Goal: Obtain resource: Download file/media

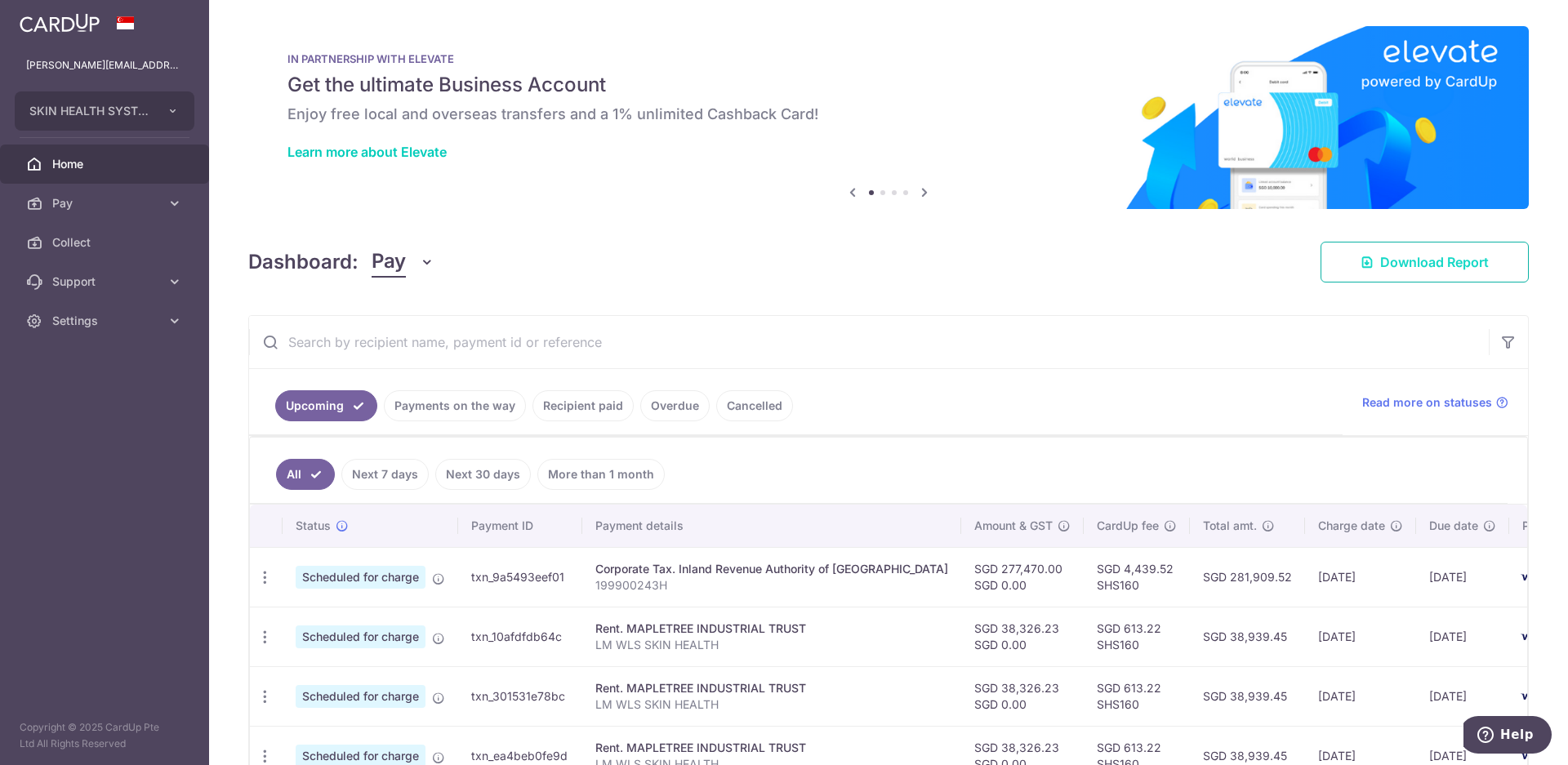
click at [1373, 266] on link "Download Report" at bounding box center [1425, 261] width 208 height 41
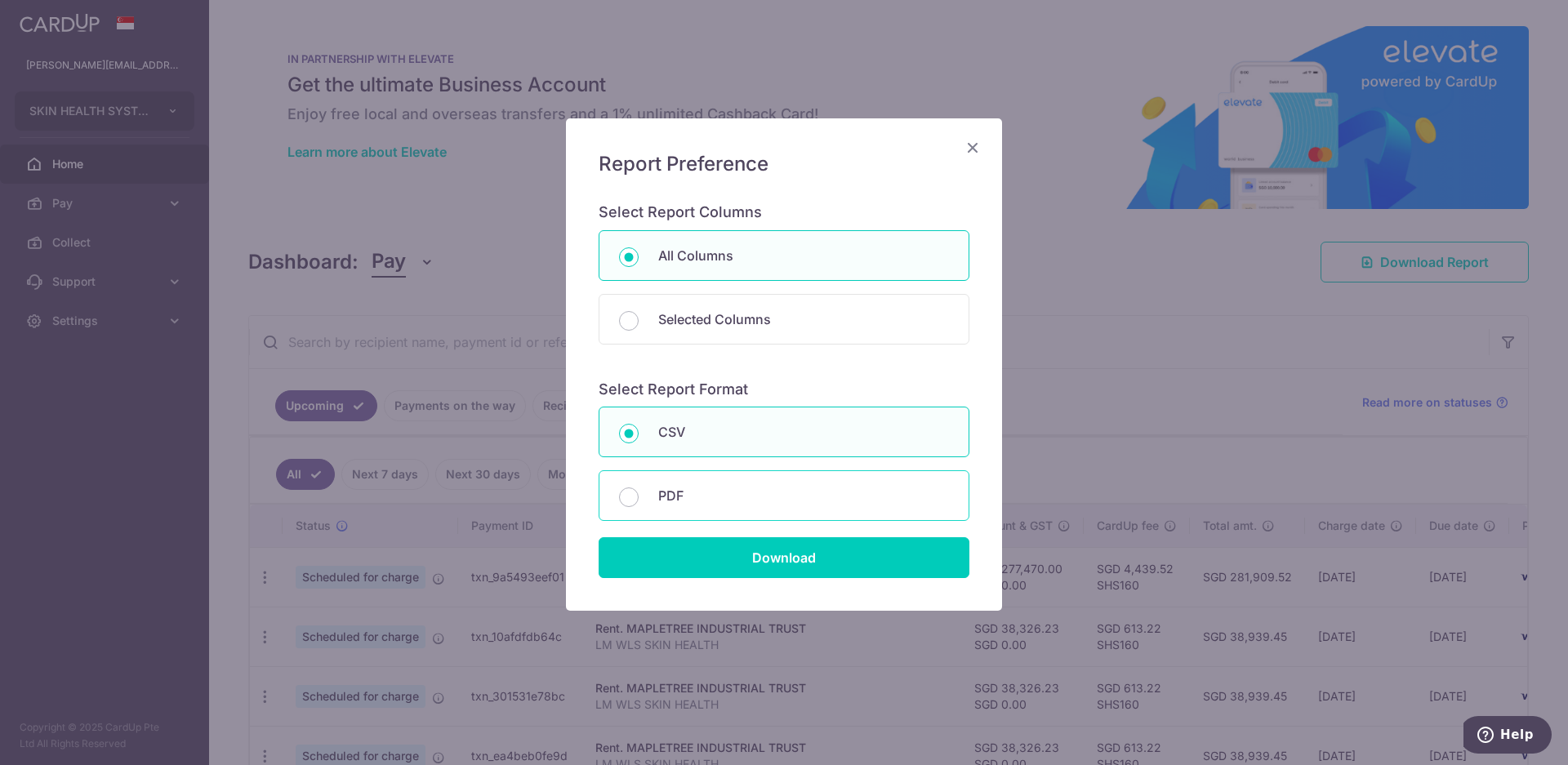
click at [698, 504] on p "PDF" at bounding box center [804, 495] width 291 height 20
click at [638, 504] on input "PDF" at bounding box center [628, 497] width 20 height 20
radio input "false"
radio input "true"
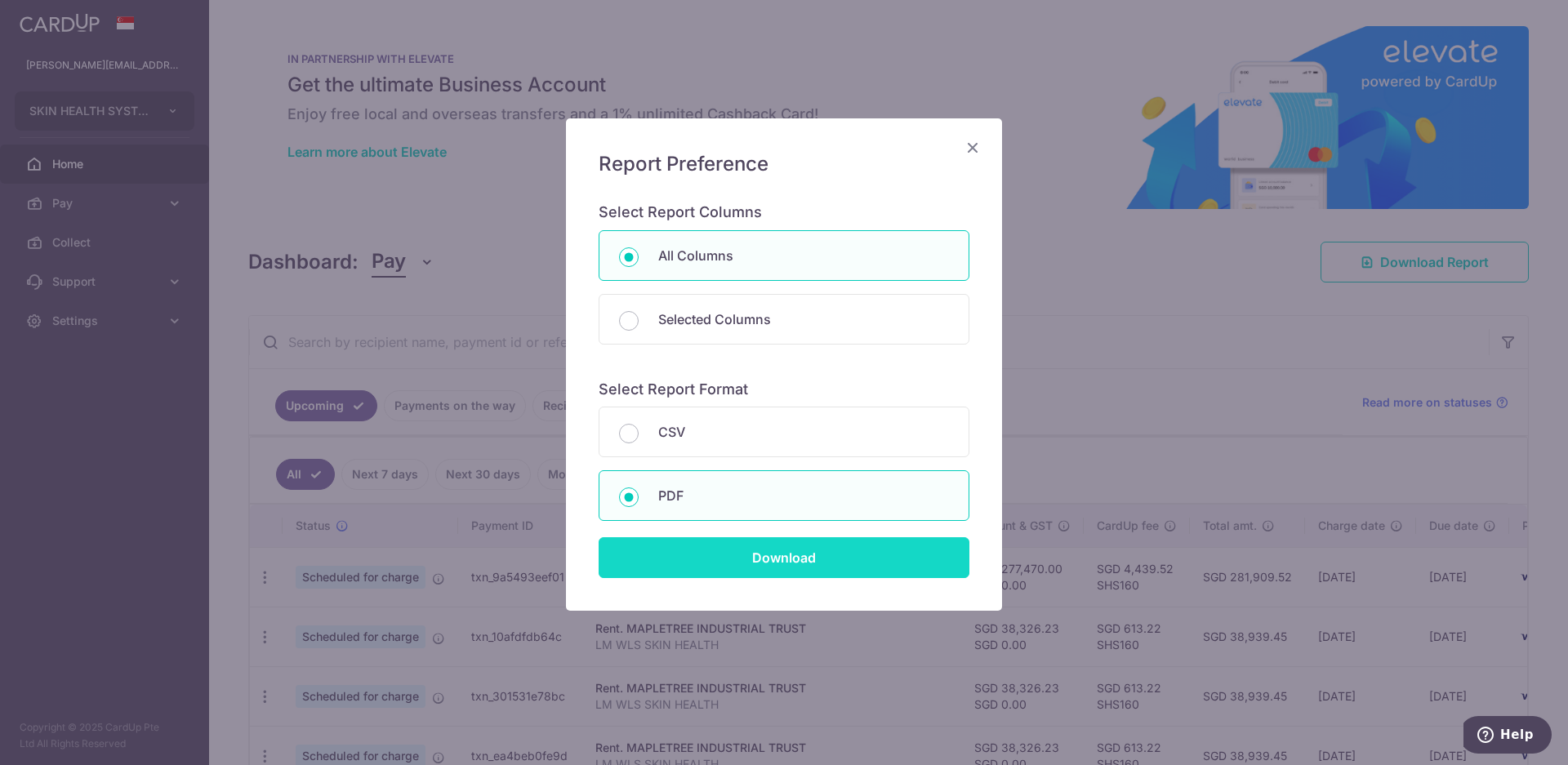
click at [691, 557] on input "Download" at bounding box center [784, 557] width 371 height 41
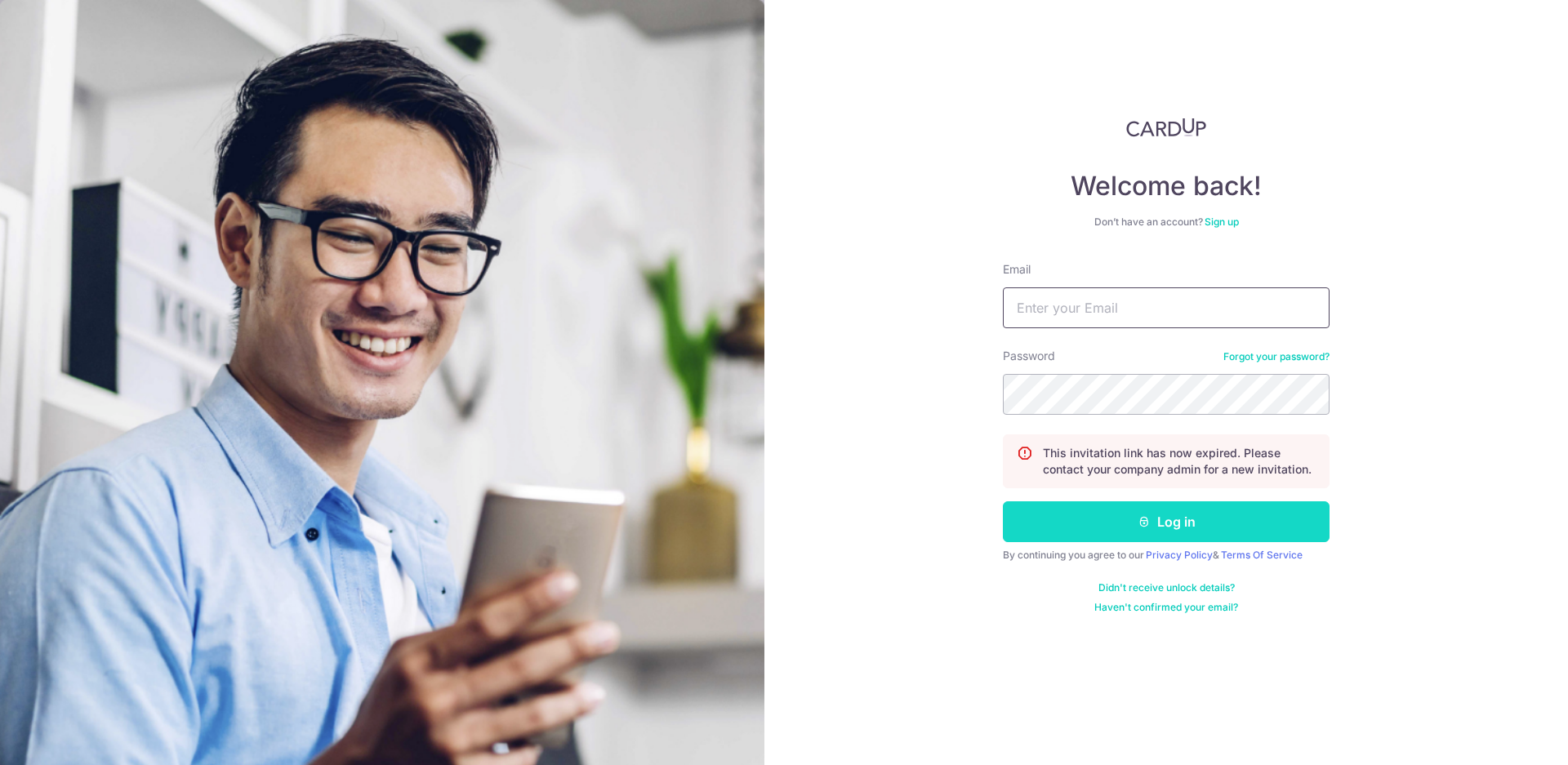
type input "[PERSON_NAME][EMAIL_ADDRESS][DOMAIN_NAME]"
click at [1141, 520] on icon "submit" at bounding box center [1143, 521] width 13 height 13
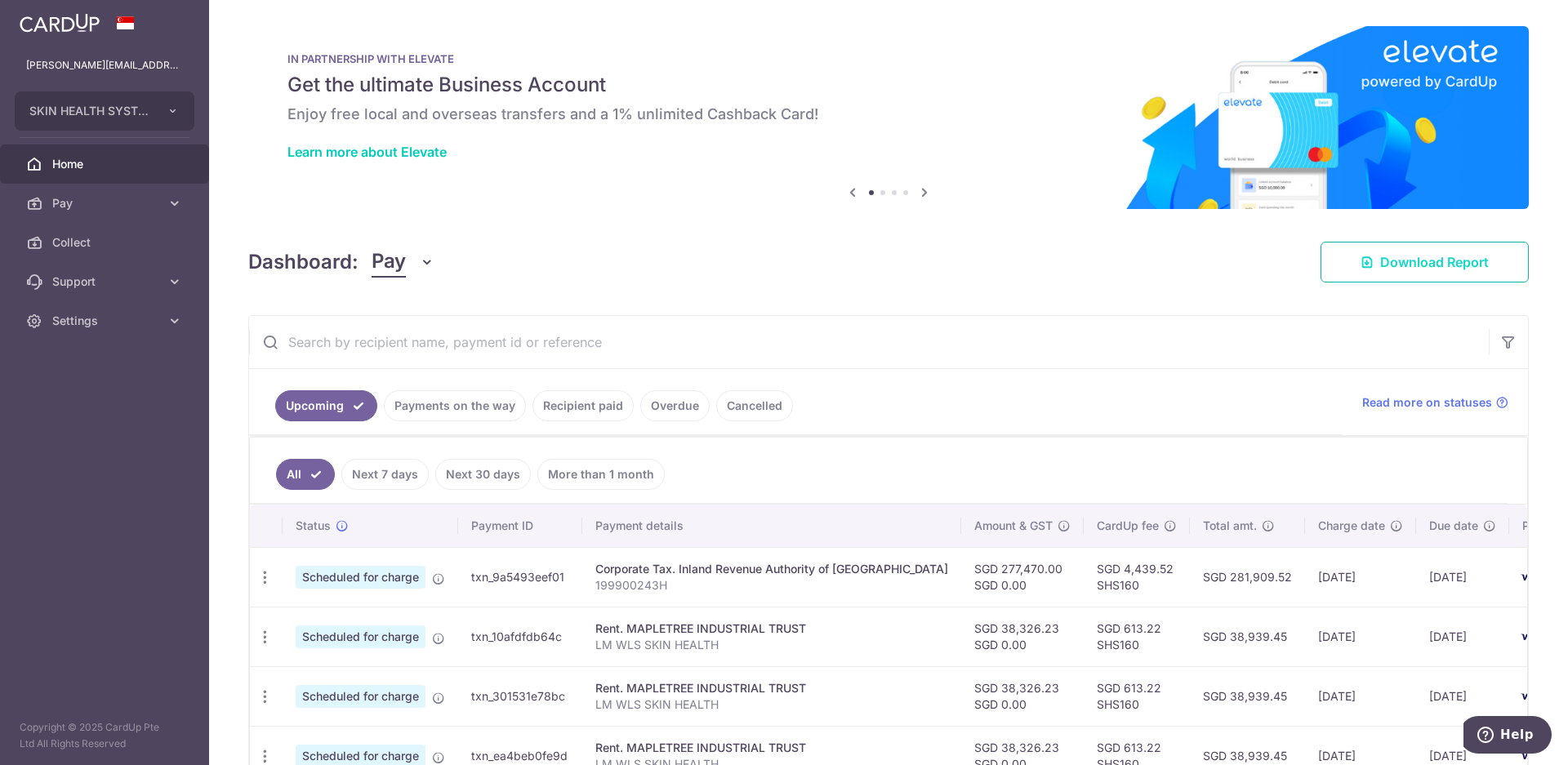
click at [1395, 260] on span "Download Report" at bounding box center [1434, 261] width 109 height 20
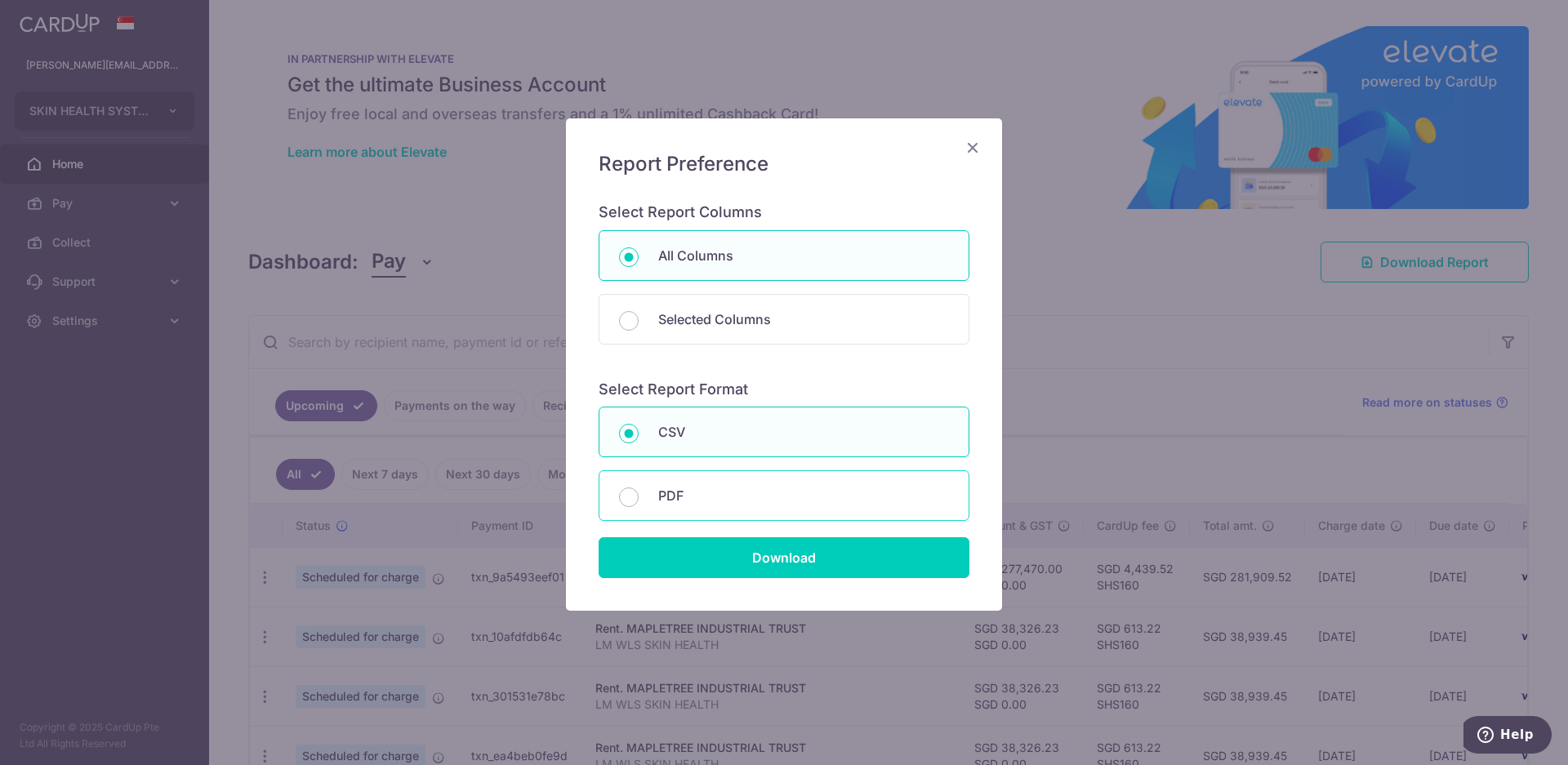
click at [699, 502] on p "PDF" at bounding box center [804, 495] width 291 height 20
click at [638, 502] on input "PDF" at bounding box center [628, 497] width 20 height 20
radio input "false"
radio input "true"
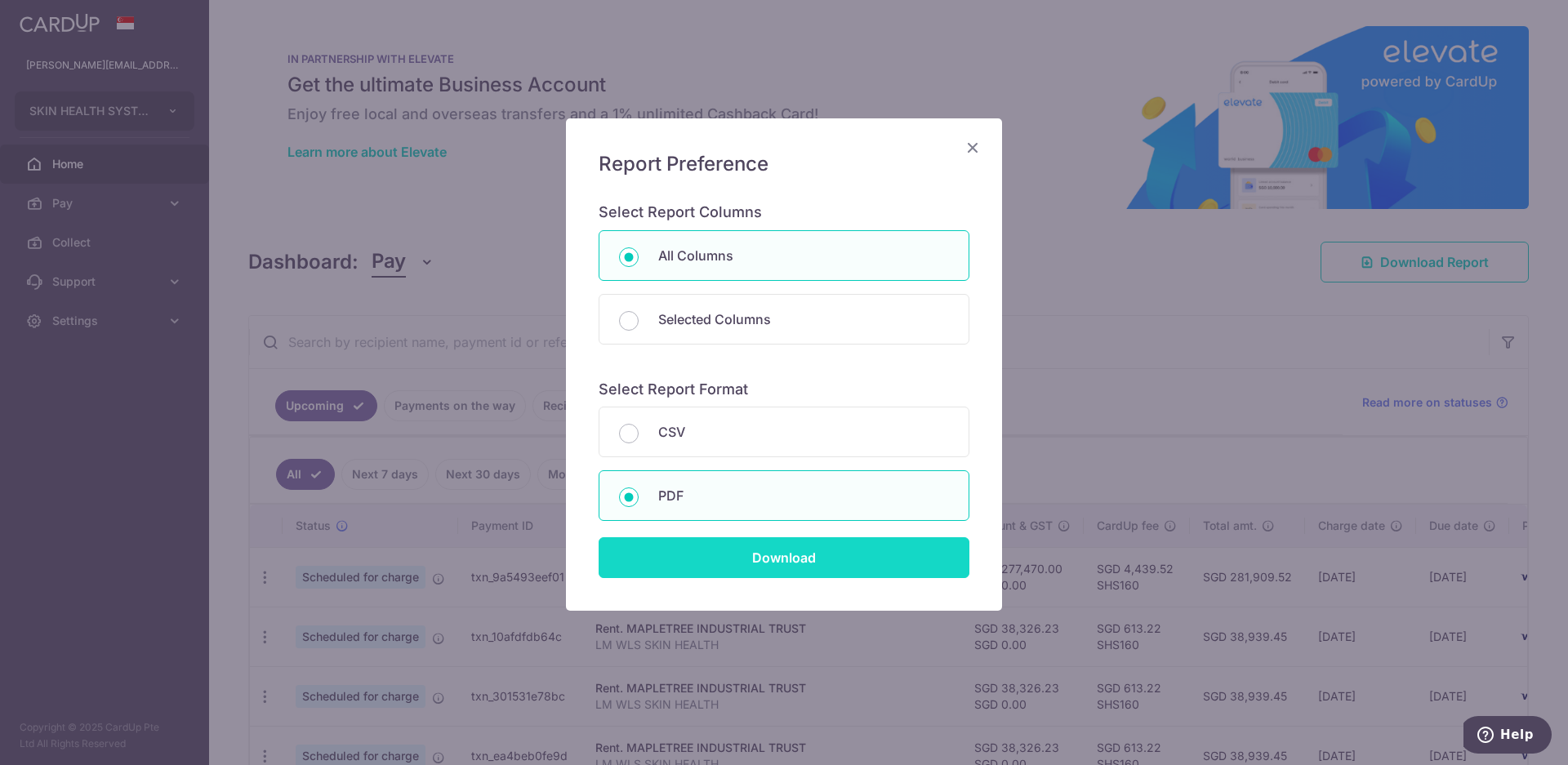
click at [705, 563] on input "Download" at bounding box center [784, 557] width 371 height 41
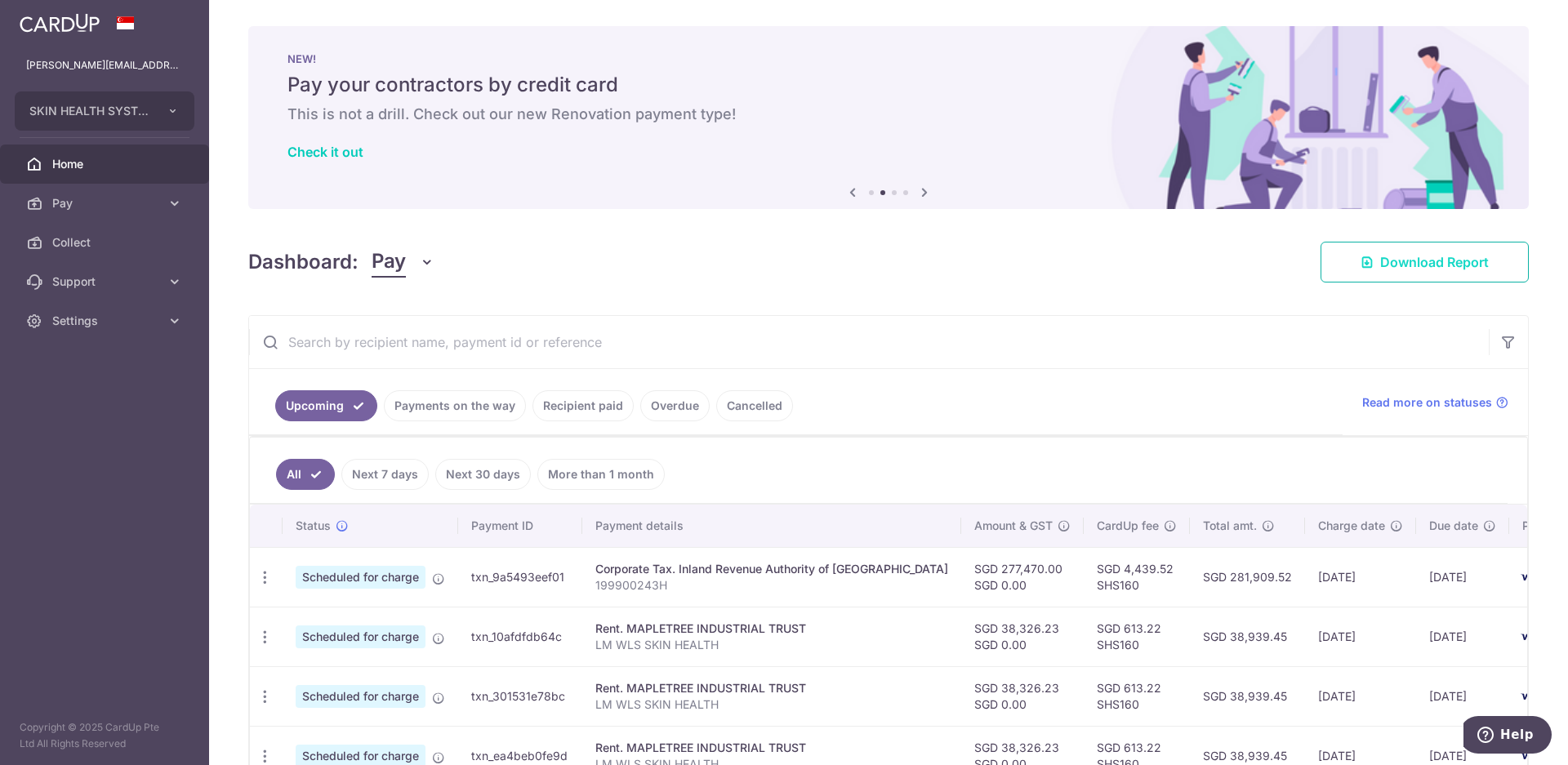
click at [1382, 270] on span "Download Report" at bounding box center [1434, 261] width 109 height 20
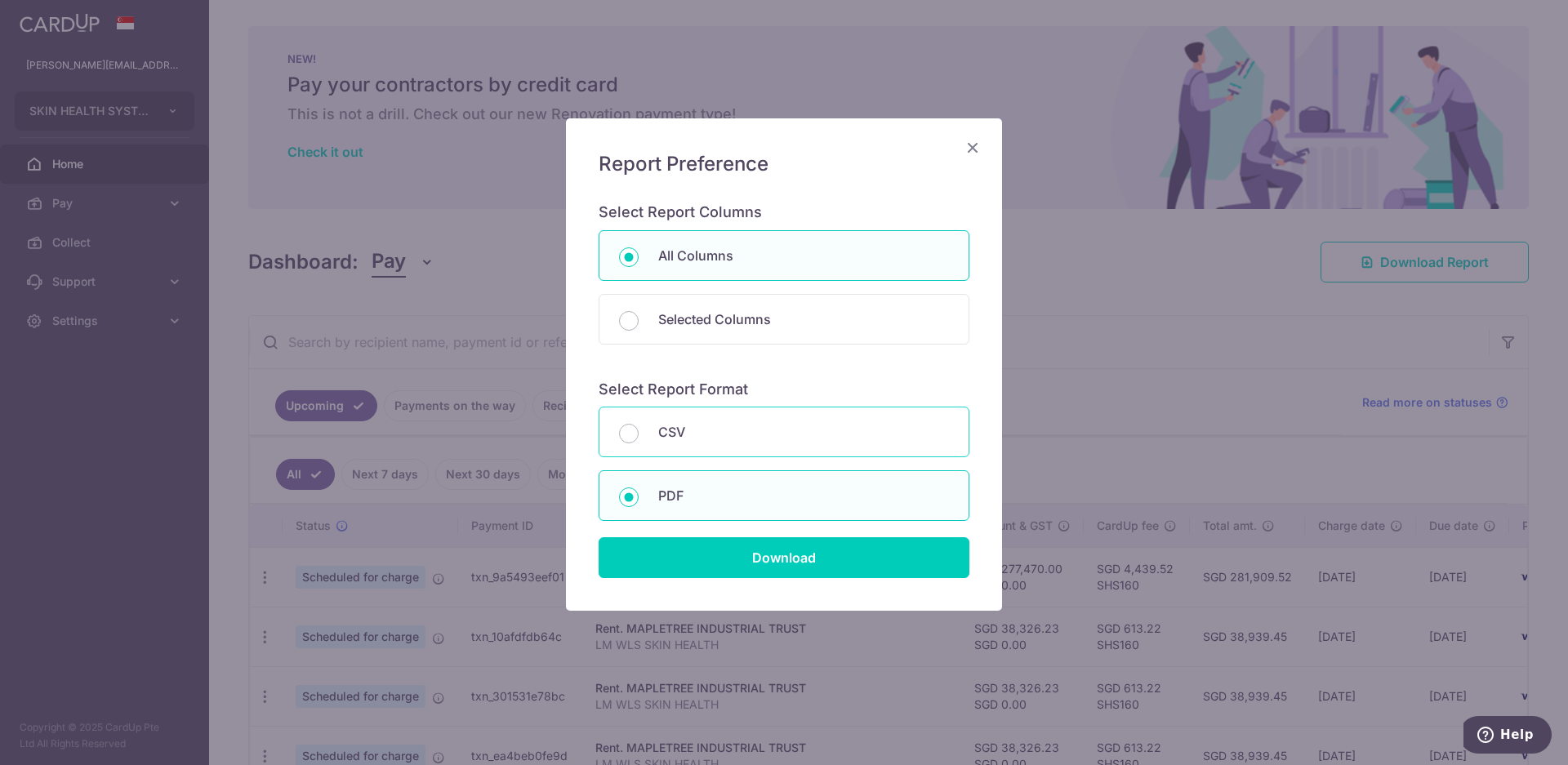
click at [700, 442] on div "CSV" at bounding box center [784, 432] width 371 height 50
radio input "true"
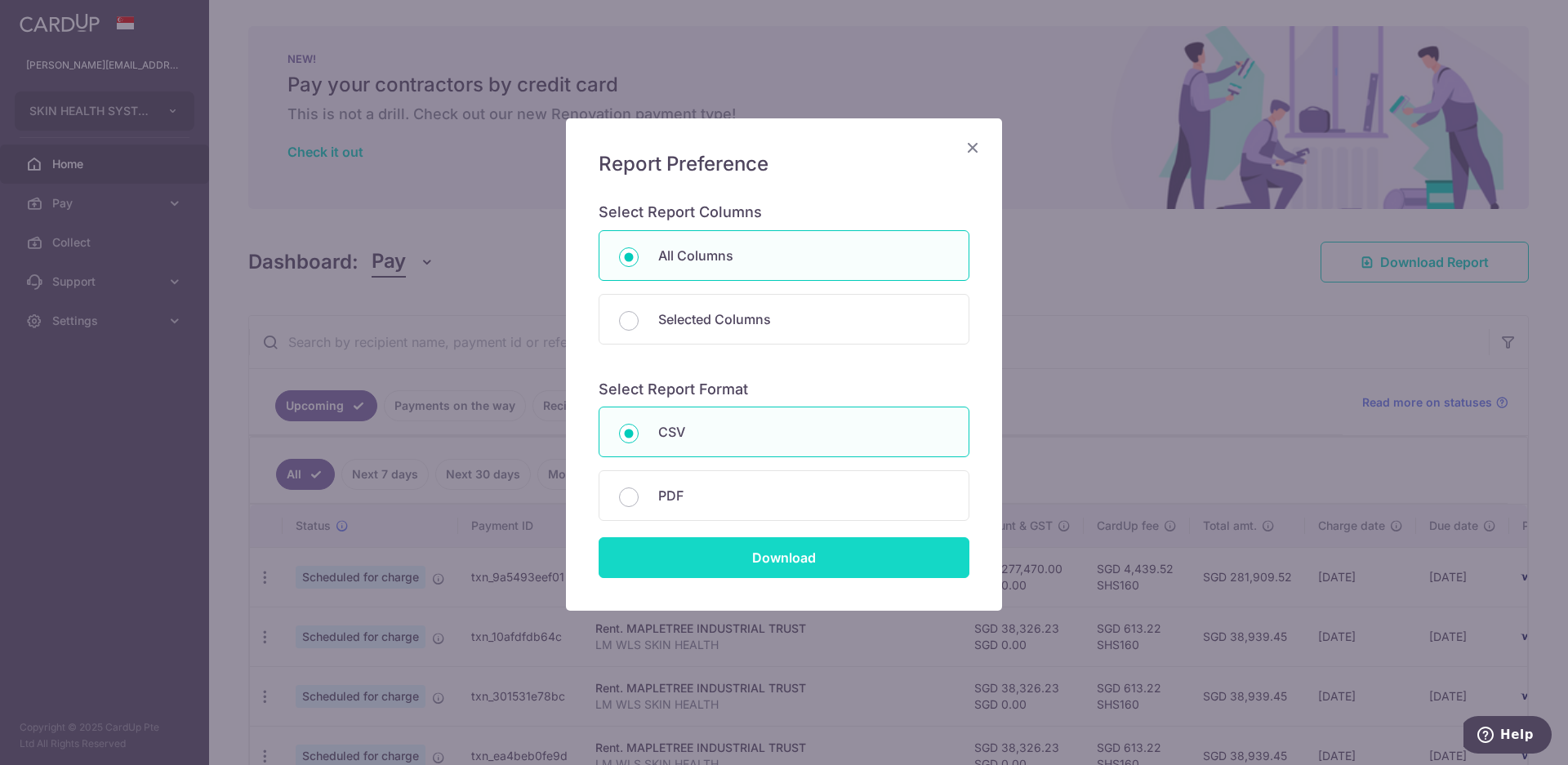
drag, startPoint x: 748, startPoint y: 561, endPoint x: 748, endPoint y: 550, distance: 11.0
click at [748, 559] on input "Download" at bounding box center [784, 557] width 371 height 41
